Goal: Information Seeking & Learning: Find contact information

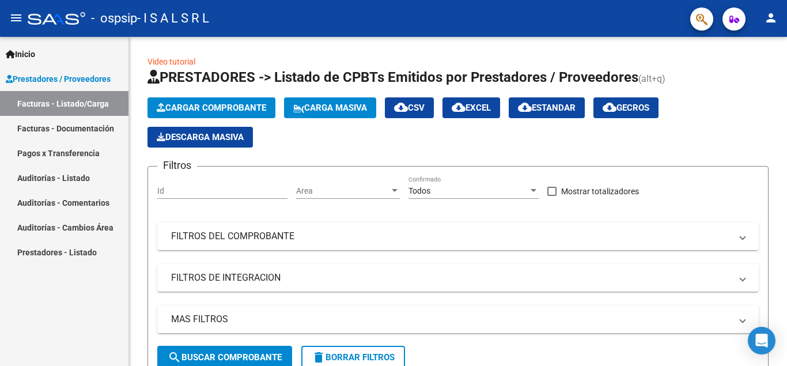
click at [74, 102] on link "Facturas - Listado/Carga" at bounding box center [64, 103] width 128 height 25
click at [94, 130] on link "Facturas - Documentación" at bounding box center [64, 128] width 128 height 25
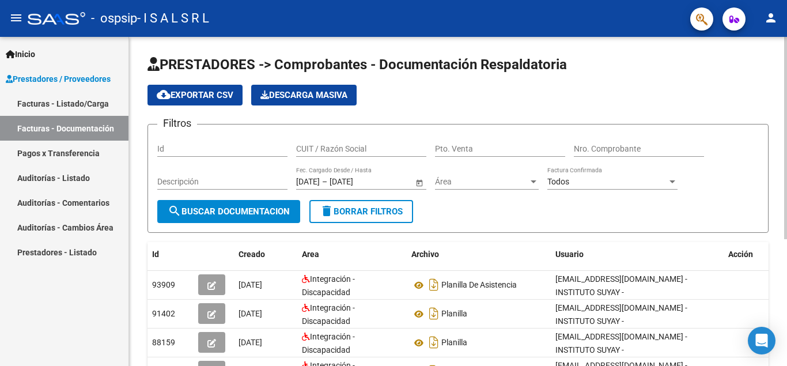
click at [787, 142] on div at bounding box center [785, 138] width 3 height 202
click at [775, 18] on mat-icon "person" at bounding box center [771, 18] width 14 height 14
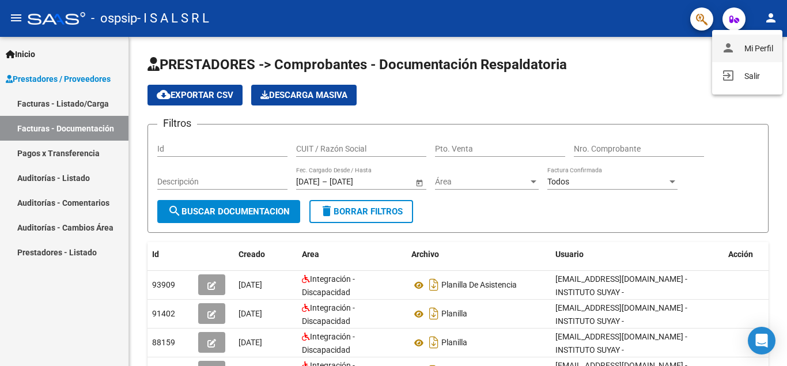
click at [760, 48] on button "person Mi Perfil" at bounding box center [747, 49] width 70 height 28
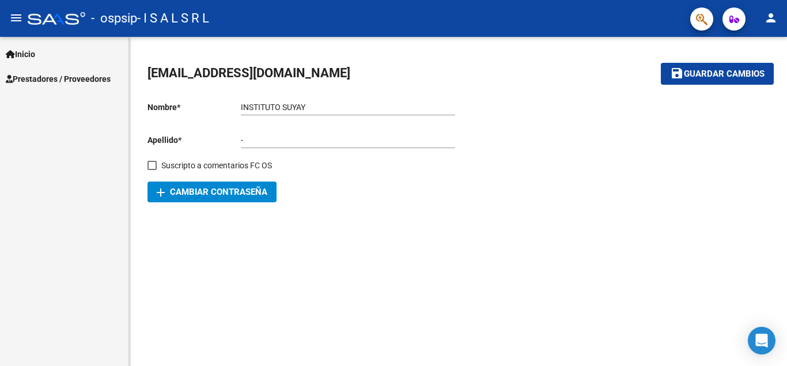
click at [30, 54] on span "Inicio" at bounding box center [20, 54] width 29 height 13
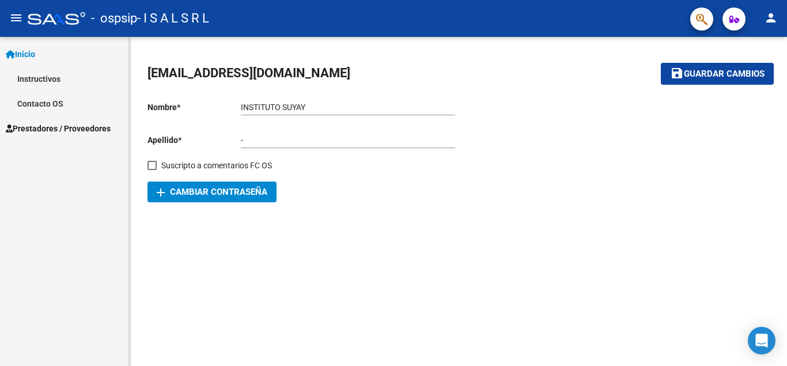
click at [48, 75] on link "Instructivos" at bounding box center [64, 78] width 128 height 25
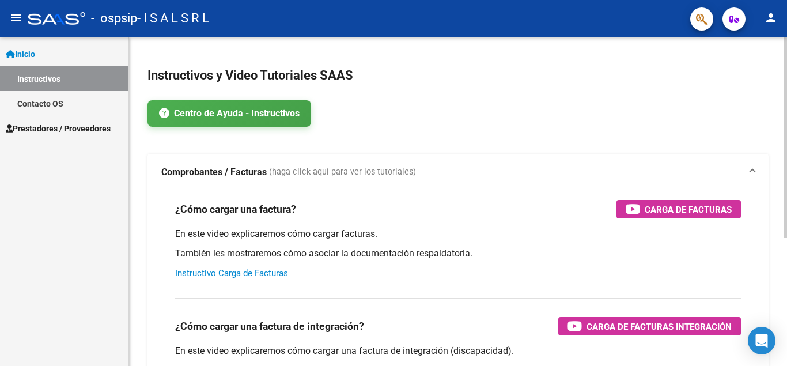
drag, startPoint x: 782, startPoint y: 87, endPoint x: 787, endPoint y: 122, distance: 35.4
click at [787, 122] on div "Instructivos y Video Tutoriales SAAS Centro de Ayuda - Instructivos Comprobante…" at bounding box center [459, 306] width 661 height 538
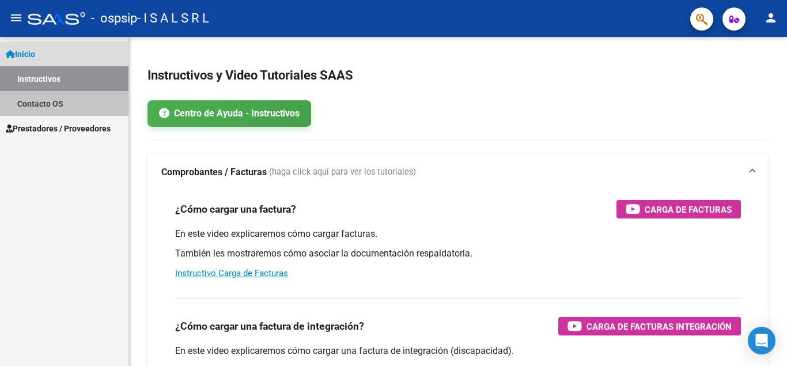
click at [56, 101] on link "Contacto OS" at bounding box center [64, 103] width 128 height 25
